Goal: Task Accomplishment & Management: Manage account settings

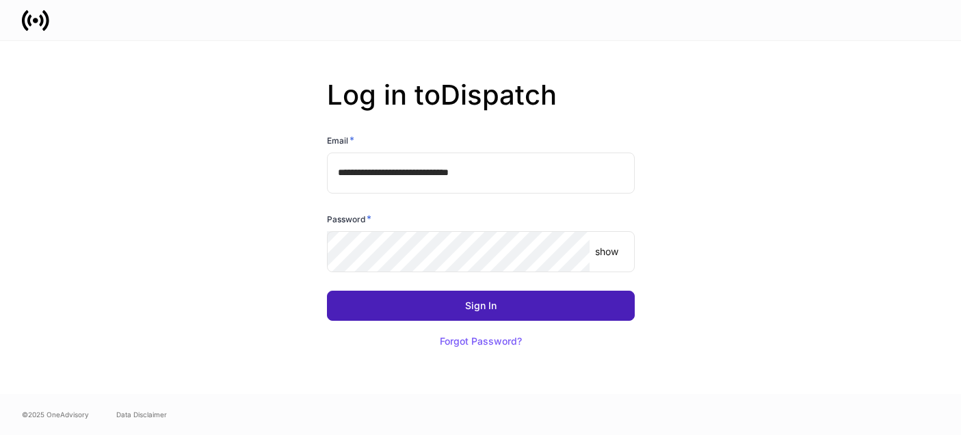
click at [491, 307] on div "Sign In" at bounding box center [480, 306] width 31 height 10
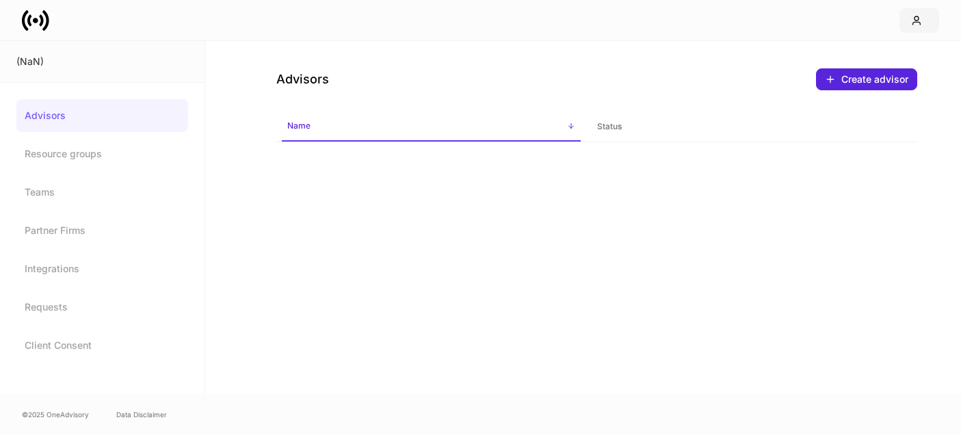
click at [917, 27] on button "button" at bounding box center [920, 20] width 40 height 25
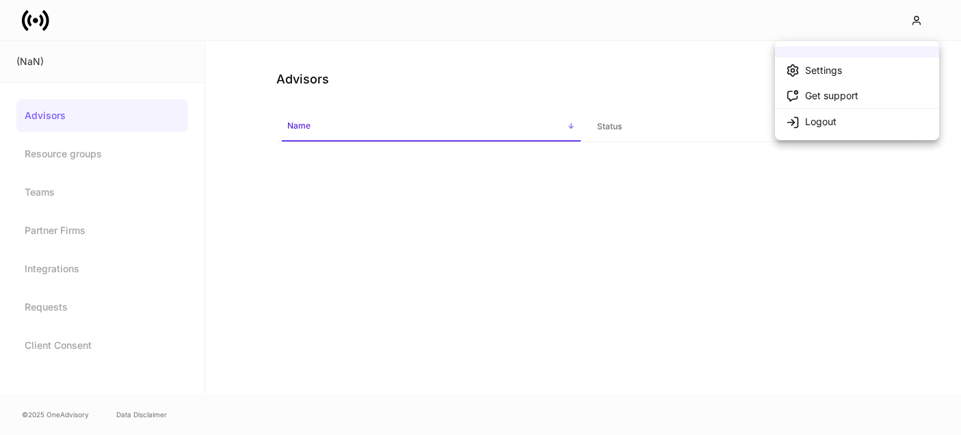
click at [872, 122] on li "Logout" at bounding box center [857, 121] width 164 height 26
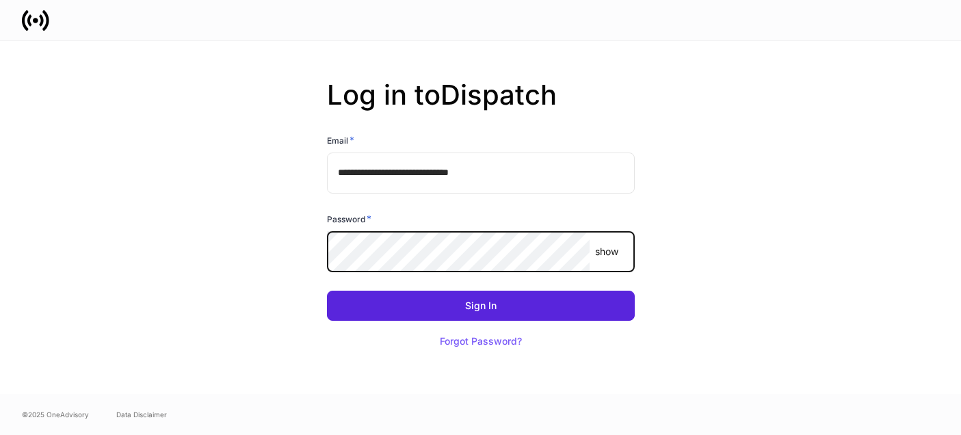
click at [580, 238] on body "**********" at bounding box center [480, 217] width 961 height 435
click at [314, 213] on div "**********" at bounding box center [480, 217] width 733 height 353
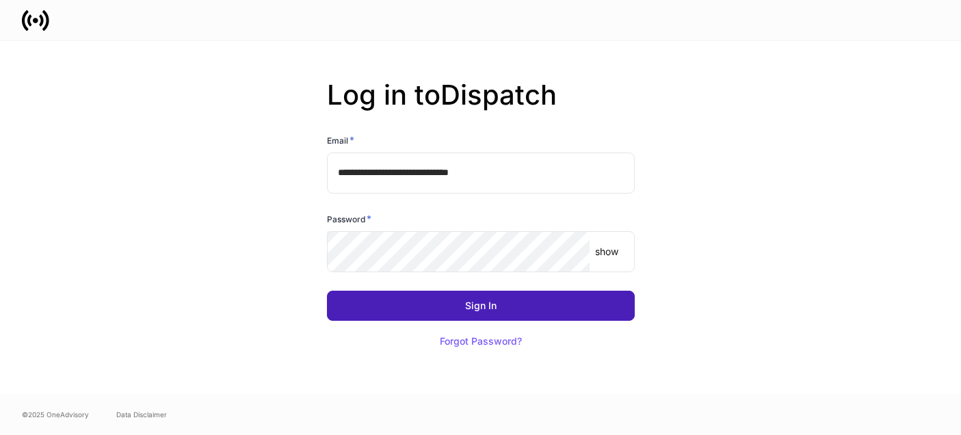
click at [514, 307] on button "Sign In" at bounding box center [481, 306] width 308 height 30
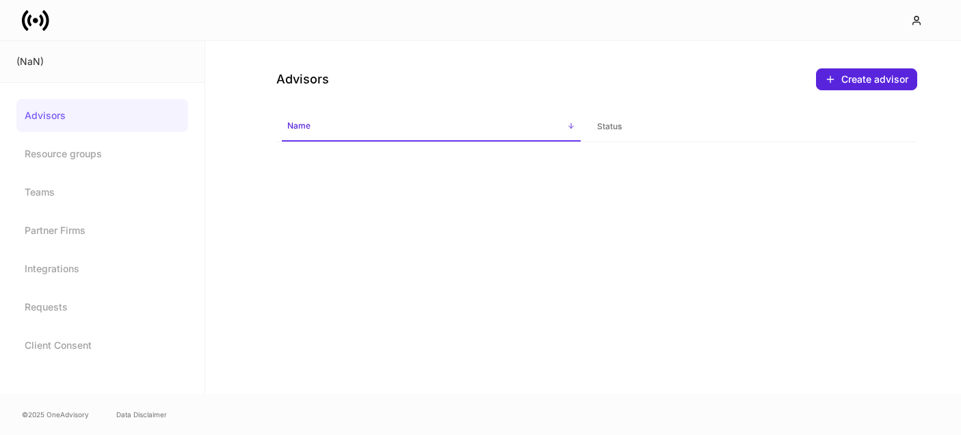
click at [33, 25] on icon at bounding box center [35, 20] width 27 height 27
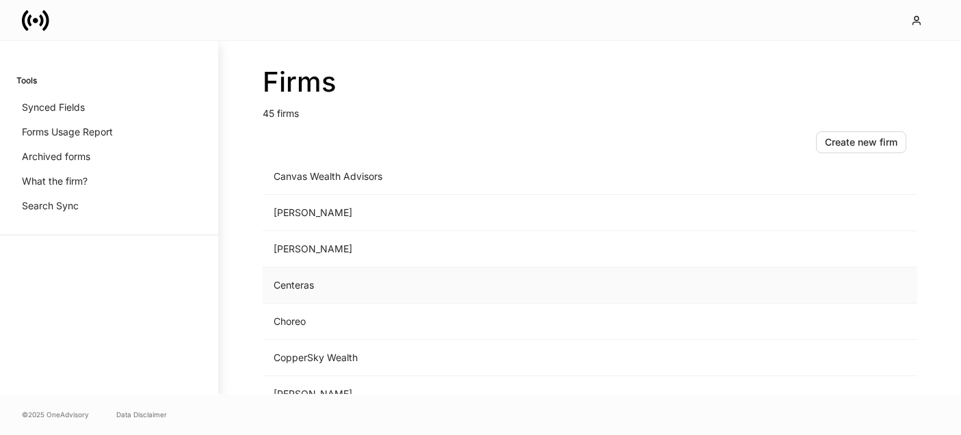
scroll to position [381, 0]
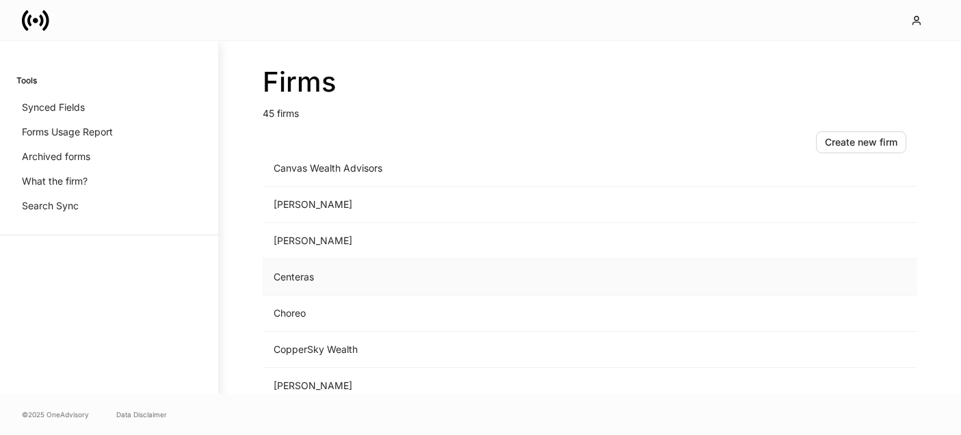
click at [377, 281] on td "Centeras" at bounding box center [477, 277] width 428 height 36
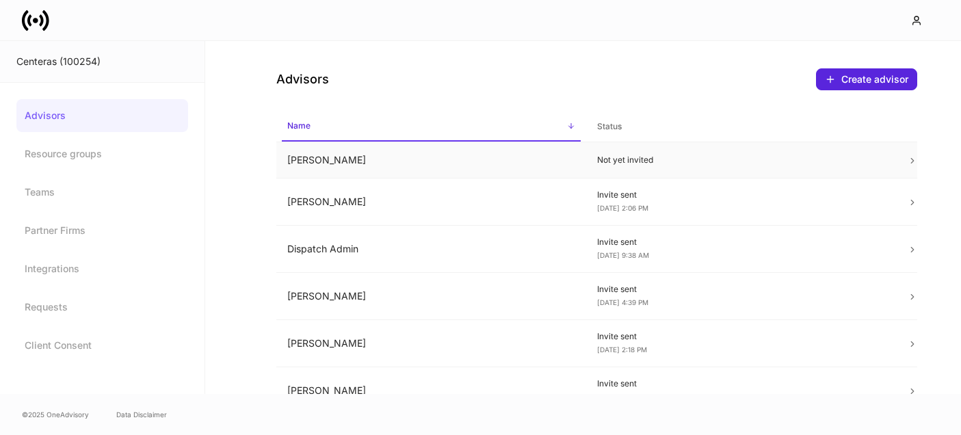
click at [906, 156] on td at bounding box center [906, 160] width 21 height 36
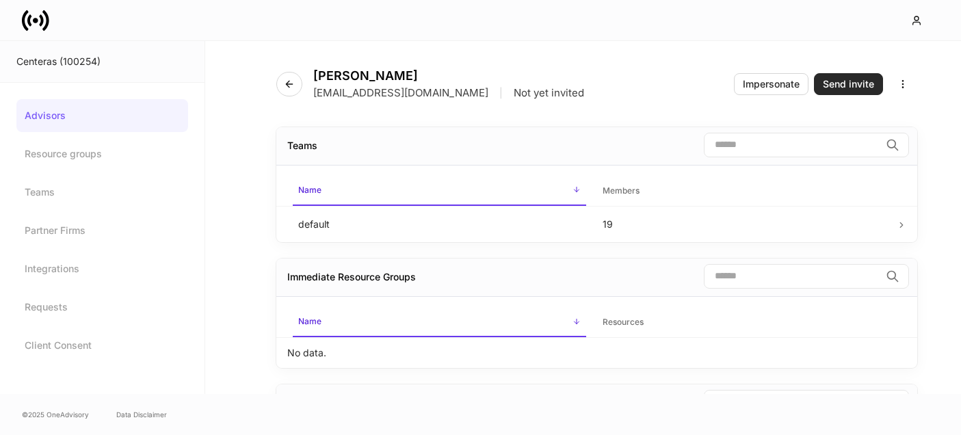
click at [858, 85] on div "Send invite" at bounding box center [848, 84] width 51 height 10
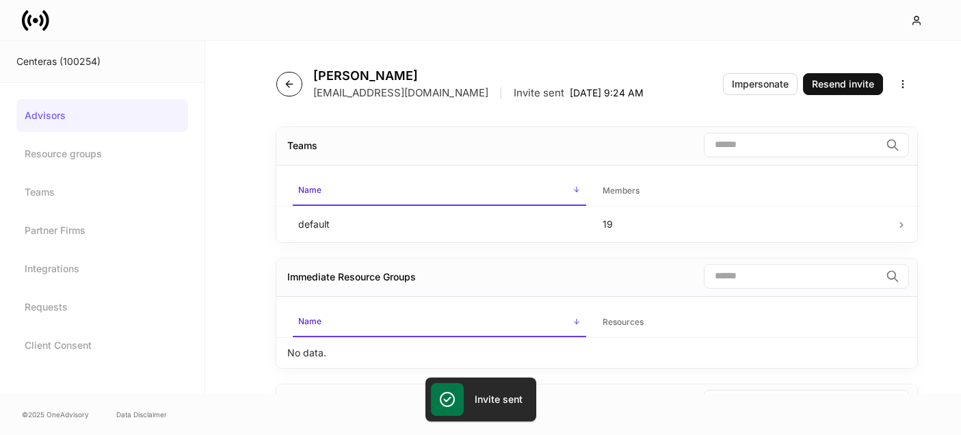
click at [286, 75] on button "button" at bounding box center [289, 84] width 26 height 25
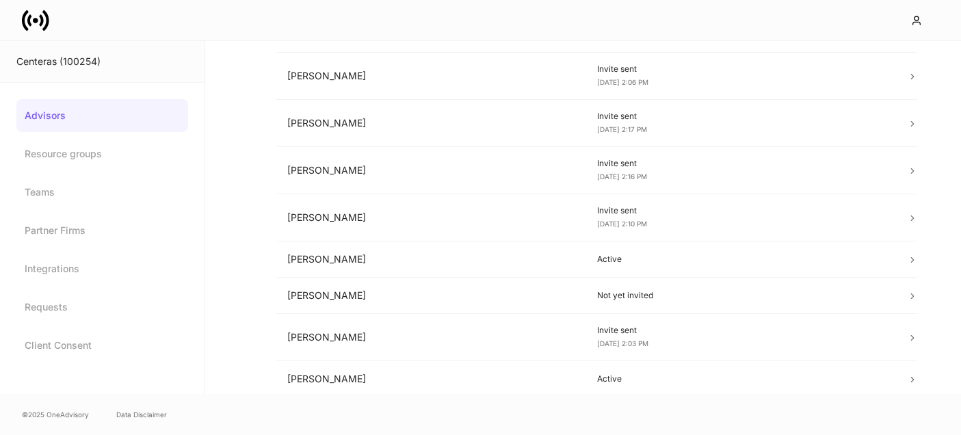
scroll to position [590, 0]
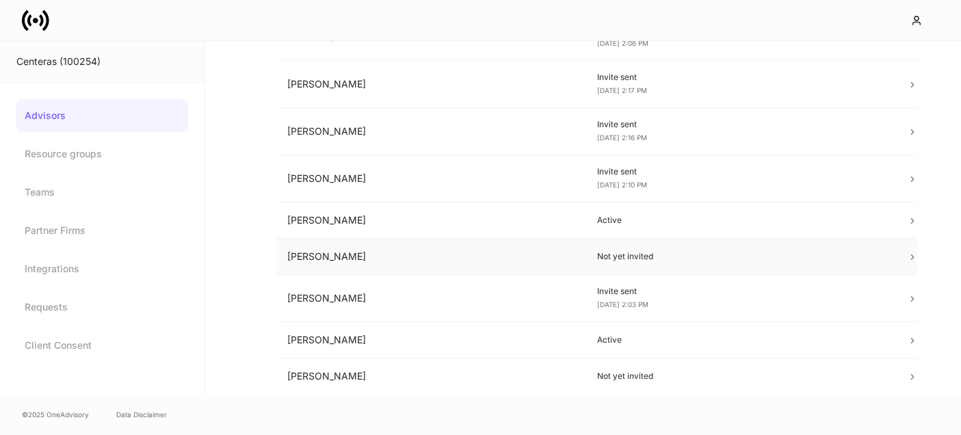
click at [909, 262] on td at bounding box center [906, 257] width 21 height 36
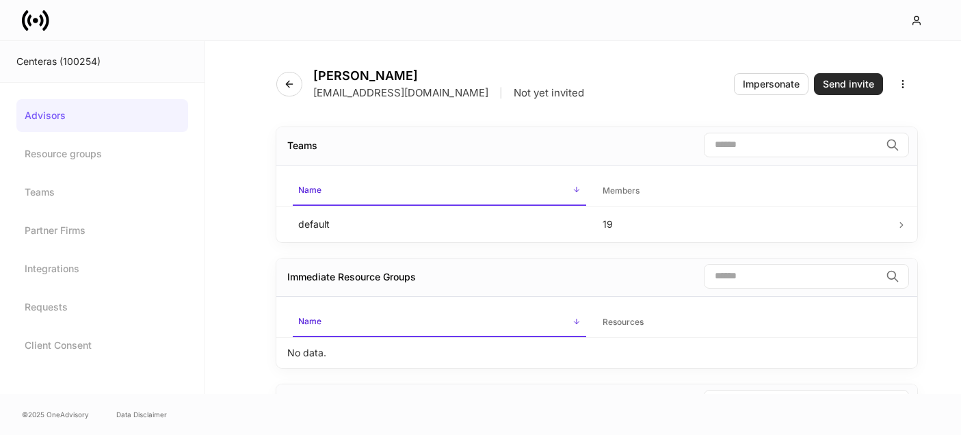
click at [844, 79] on div "Send invite" at bounding box center [848, 84] width 51 height 10
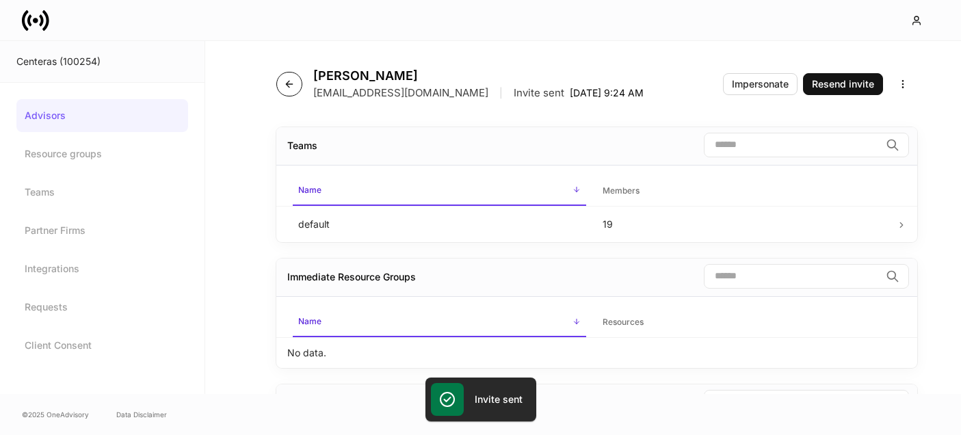
click at [290, 88] on icon "button" at bounding box center [289, 84] width 11 height 11
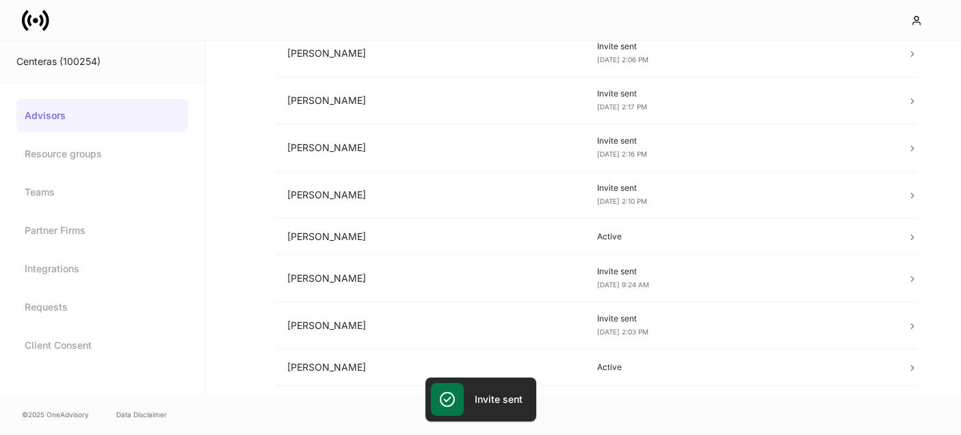
scroll to position [601, 0]
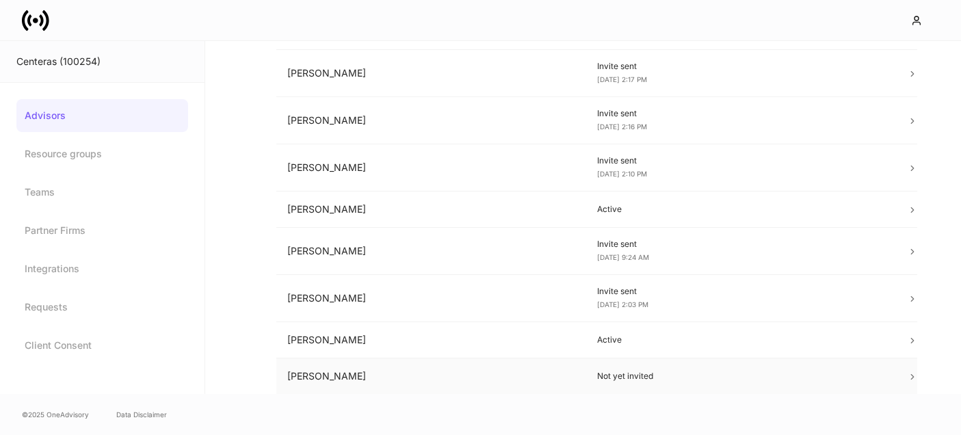
click at [909, 374] on icon at bounding box center [913, 377] width 10 height 10
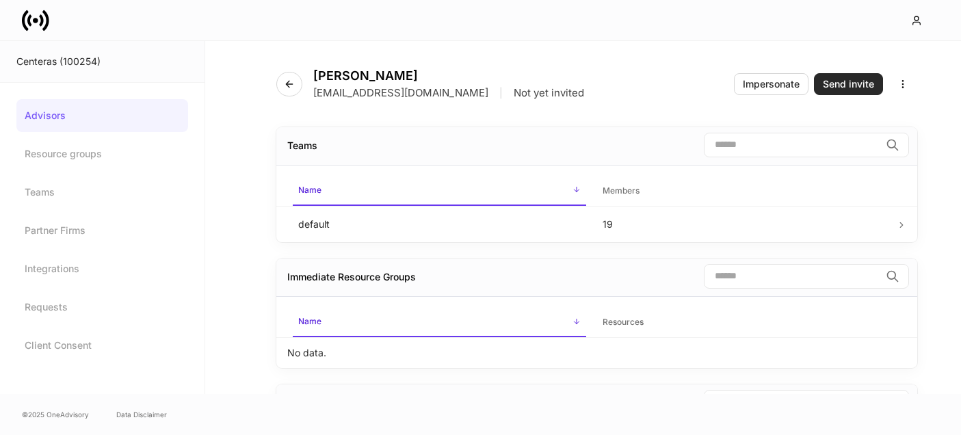
click at [858, 79] on div "Send invite" at bounding box center [848, 84] width 51 height 10
